Goal: Task Accomplishment & Management: Manage account settings

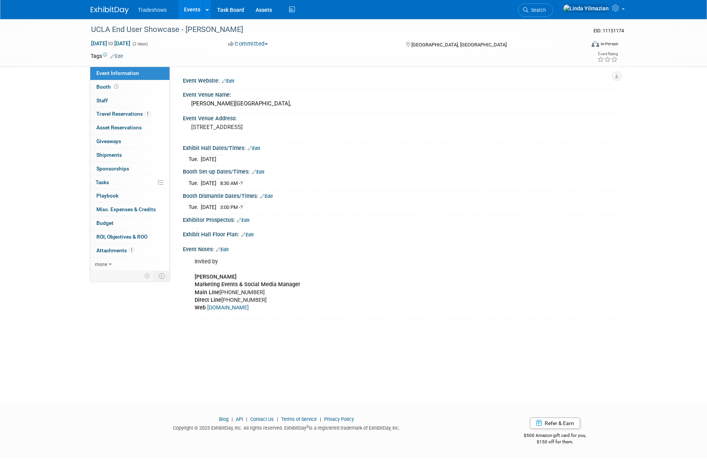
click at [192, 7] on link "Events" at bounding box center [192, 9] width 28 height 19
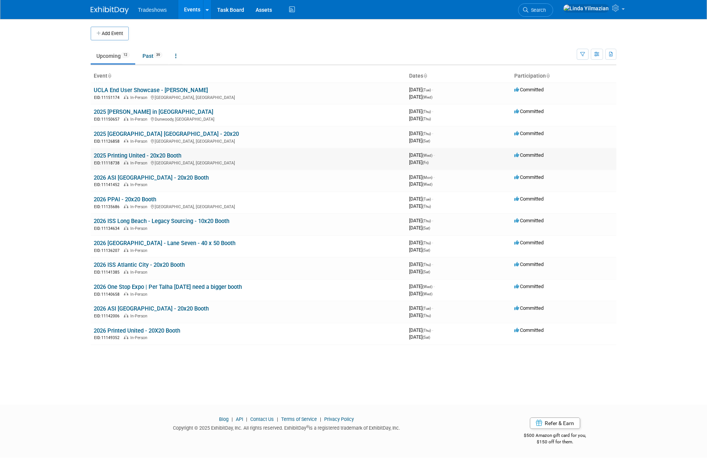
click at [113, 152] on link "2025 Printing United - 20x20 Booth" at bounding box center [138, 155] width 88 height 7
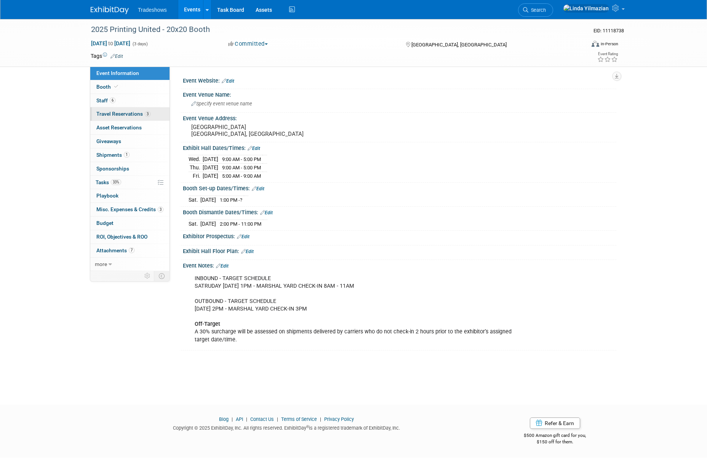
click at [115, 115] on span "Travel Reservations 3" at bounding box center [123, 114] width 54 height 6
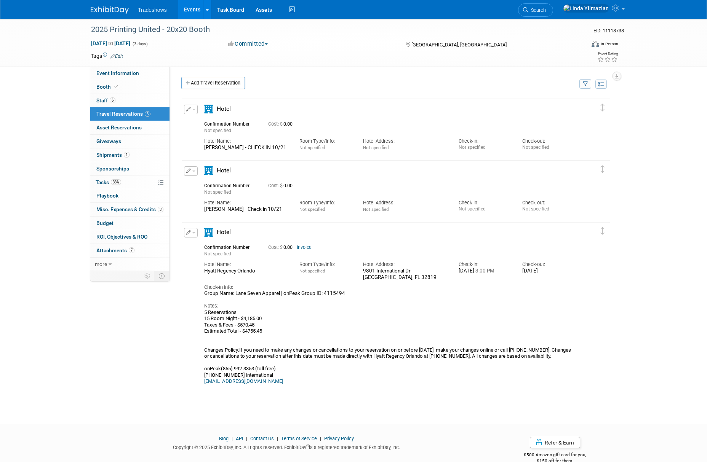
click at [193, 10] on link "Events" at bounding box center [192, 9] width 28 height 19
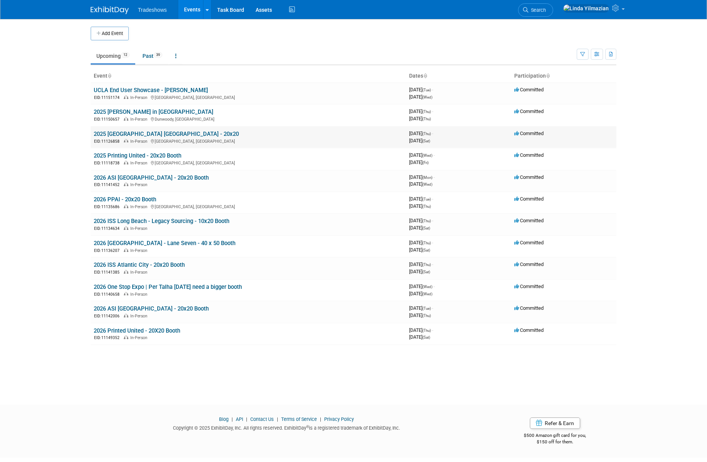
click at [133, 129] on td "2025 ISS Dallas - 20x20 EID: 11126858 In-Person Dallas, TX" at bounding box center [248, 137] width 315 height 22
click at [133, 132] on link "2025 [GEOGRAPHIC_DATA] [GEOGRAPHIC_DATA] - 20x20" at bounding box center [166, 134] width 145 height 7
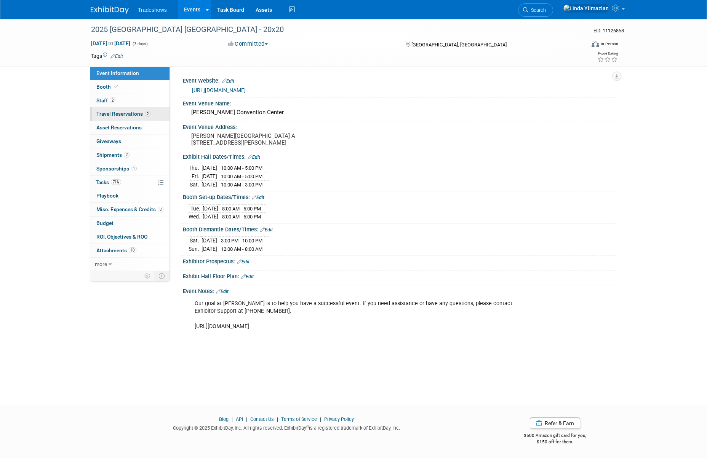
click at [108, 113] on span "Travel Reservations 2" at bounding box center [123, 114] width 54 height 6
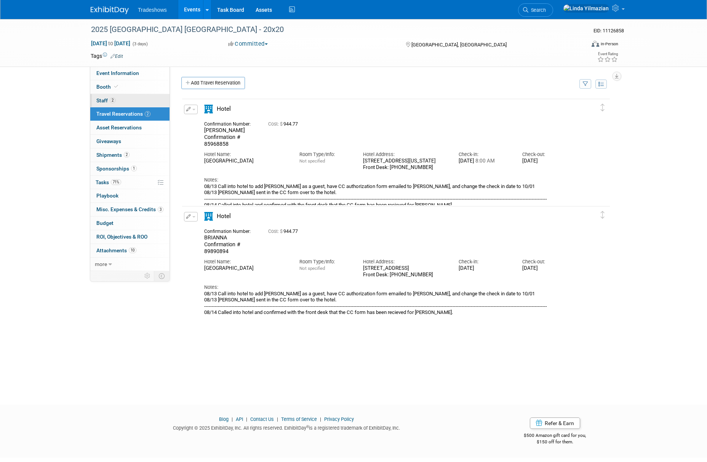
click at [105, 100] on span "Staff 2" at bounding box center [105, 100] width 19 height 6
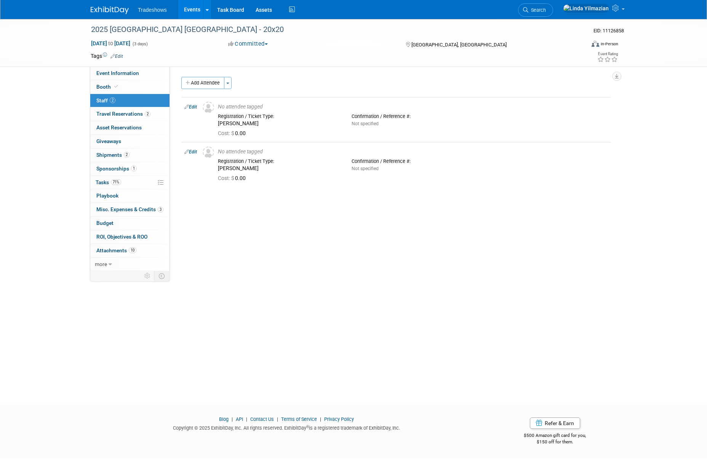
click at [187, 8] on link "Events" at bounding box center [192, 9] width 28 height 19
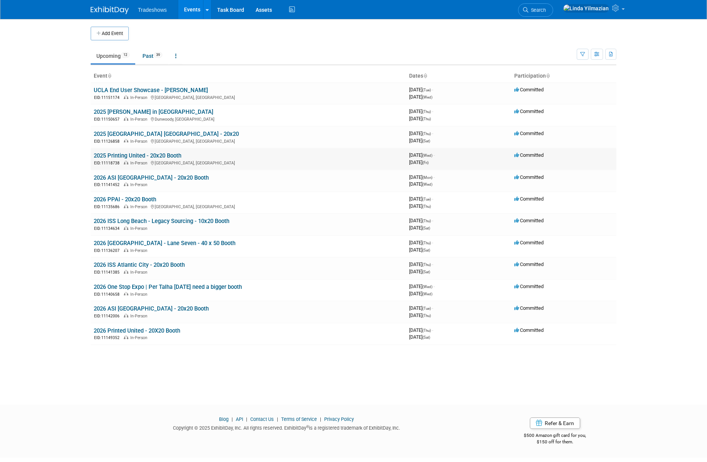
click at [124, 155] on link "2025 Printing United - 20x20 Booth" at bounding box center [138, 155] width 88 height 7
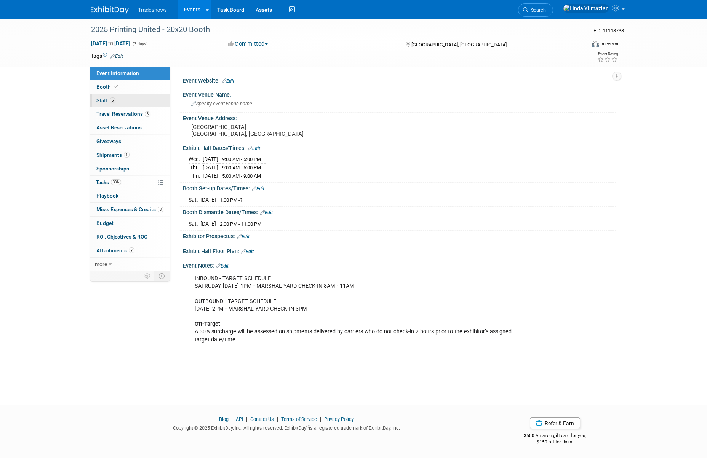
click at [107, 100] on span "Staff 6" at bounding box center [105, 100] width 19 height 6
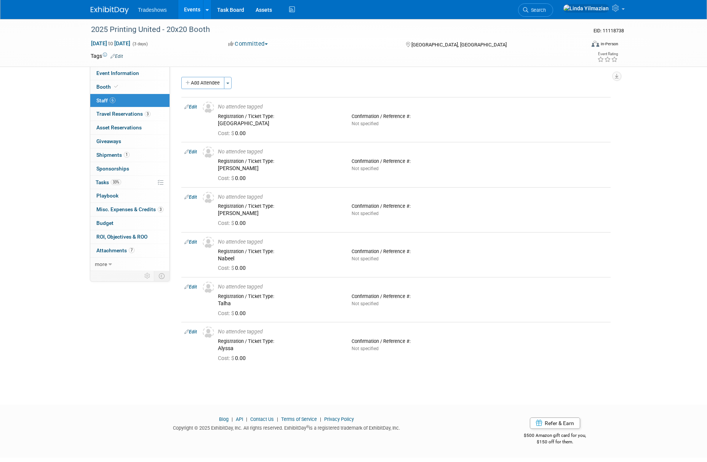
click at [195, 8] on link "Events" at bounding box center [192, 9] width 28 height 19
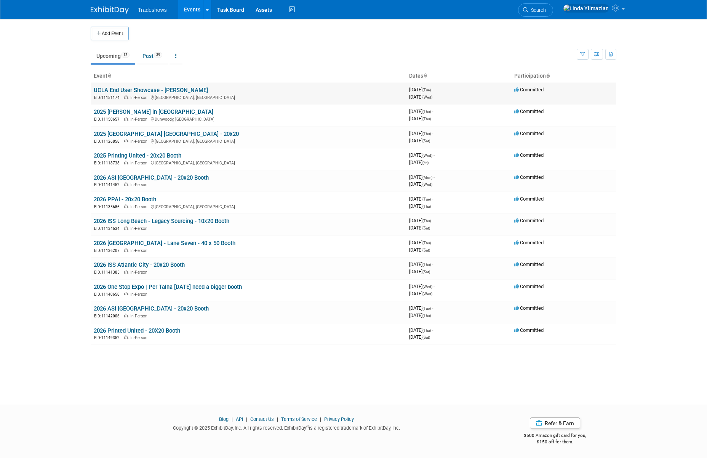
click at [149, 90] on link "UCLA End User Showcase - [PERSON_NAME]" at bounding box center [151, 90] width 114 height 7
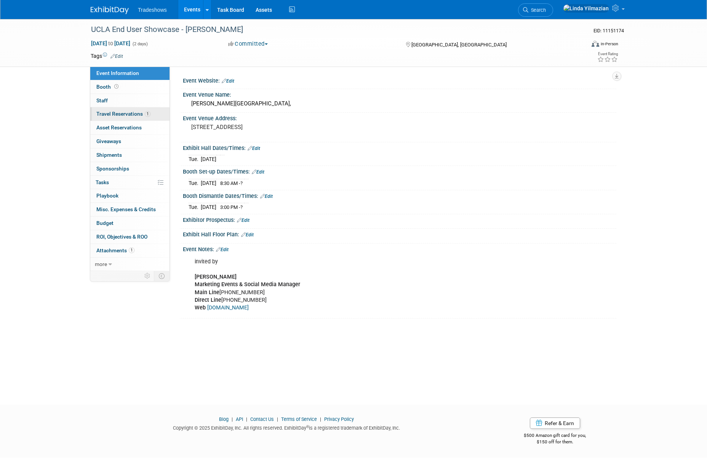
click at [105, 113] on span "Travel Reservations 1" at bounding box center [123, 114] width 54 height 6
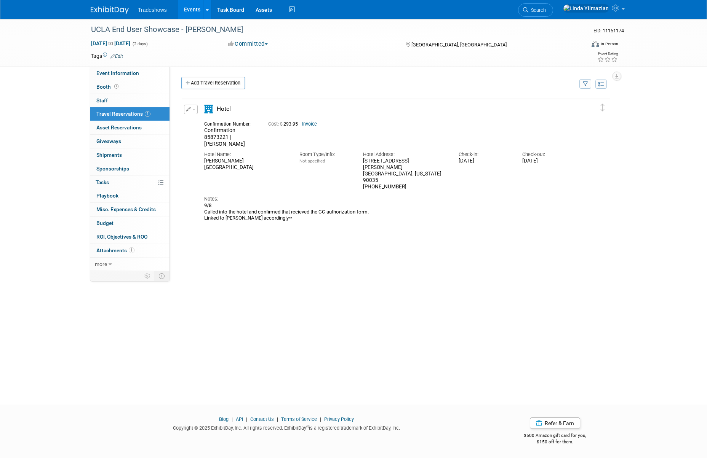
click at [193, 109] on span "button" at bounding box center [193, 110] width 3 height 2
click at [194, 121] on icon "button" at bounding box center [192, 122] width 6 height 5
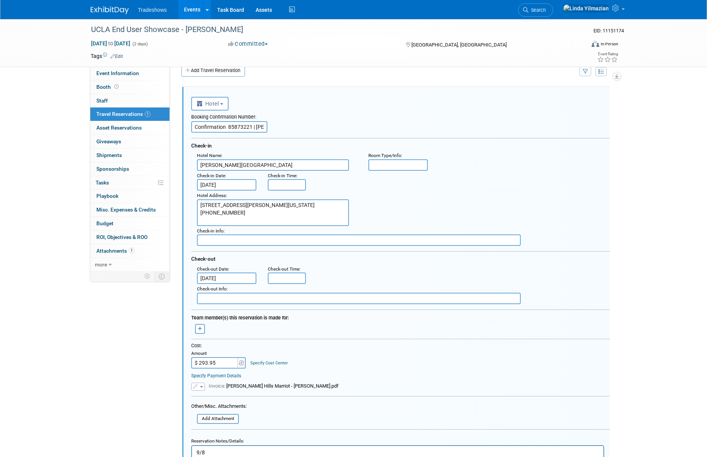
drag, startPoint x: 221, startPoint y: 364, endPoint x: 226, endPoint y: 362, distance: 5.9
click at [226, 362] on input "$ 293.95" at bounding box center [215, 362] width 48 height 11
type input "$ 371.09"
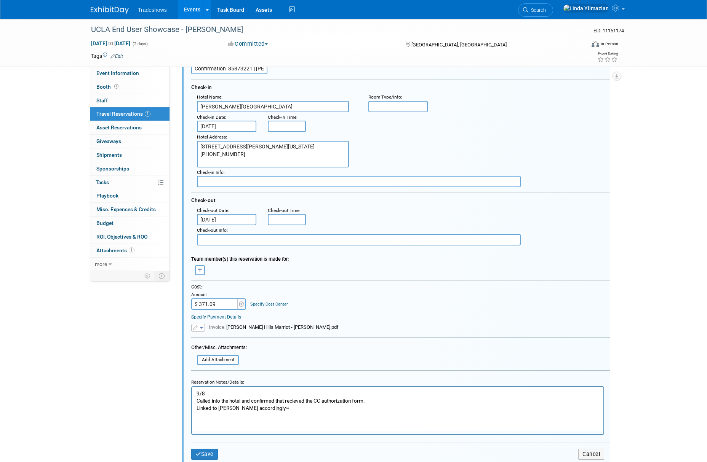
scroll to position [170, 0]
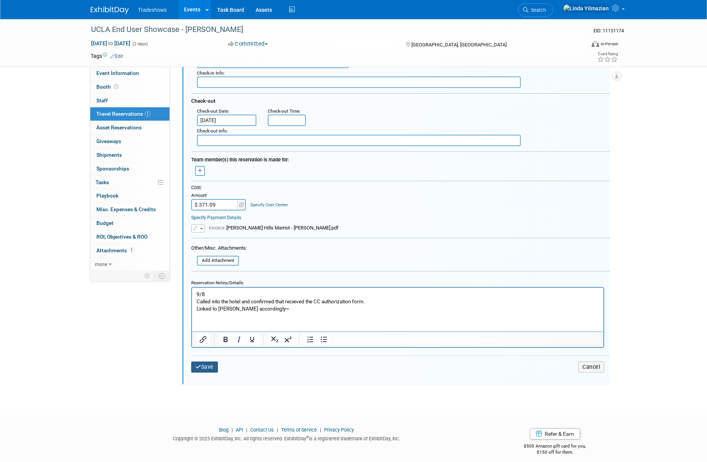
click at [204, 369] on button "Save" at bounding box center [204, 367] width 27 height 11
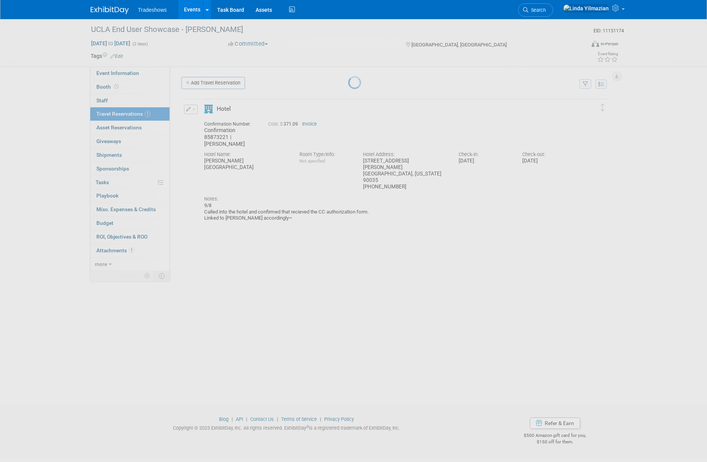
scroll to position [0, 0]
